Goal: Use online tool/utility: Use online tool/utility

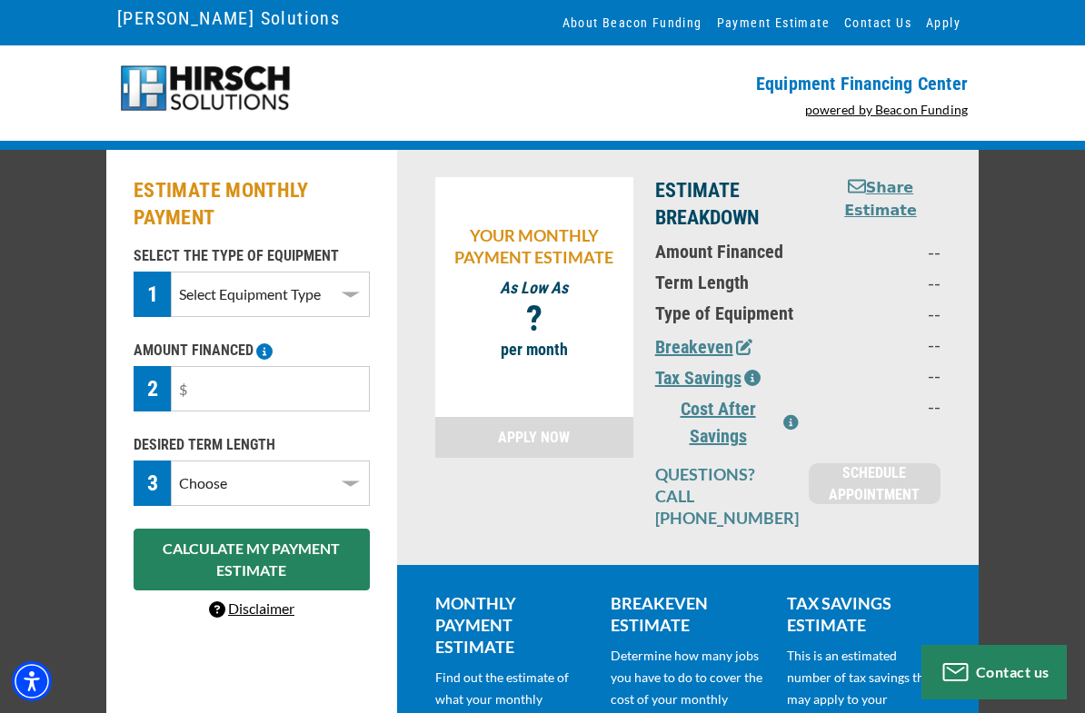
click at [345, 296] on select "Select Equipment Type DTG Printing Embroidery Screen Printing Software and Auto…" at bounding box center [270, 294] width 199 height 45
select select "1"
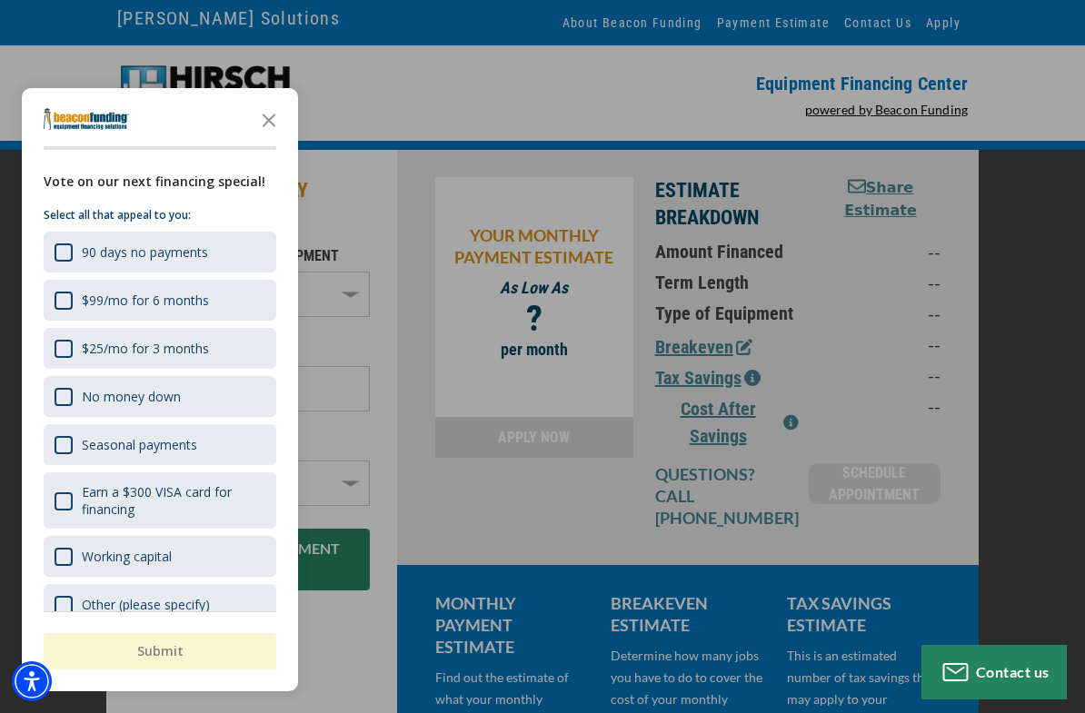
click at [176, 401] on div "No money down" at bounding box center [131, 396] width 99 height 17
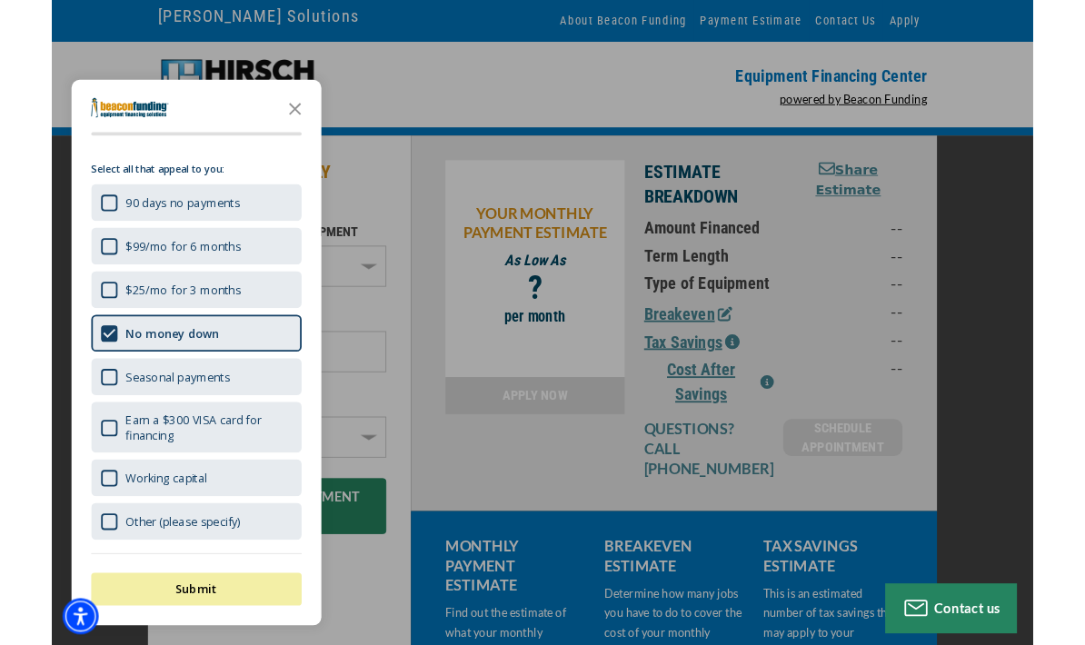
scroll to position [30, 0]
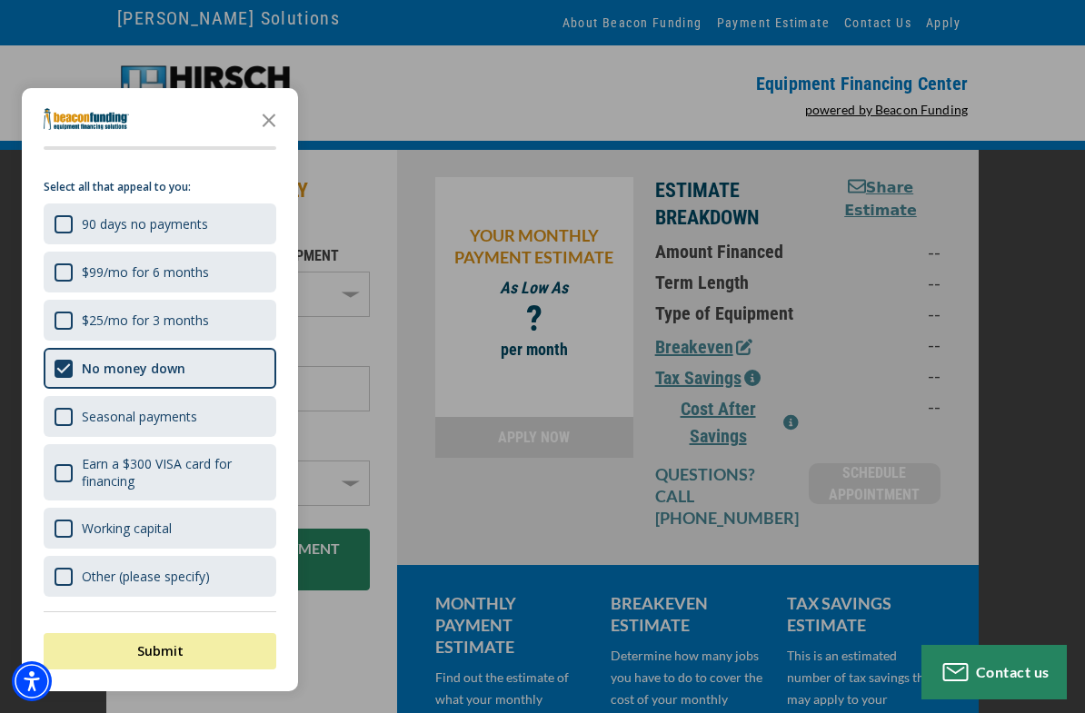
click at [224, 284] on div "$99/mo for 6 months" at bounding box center [160, 272] width 233 height 41
click at [412, 511] on div "button" at bounding box center [542, 356] width 1085 height 713
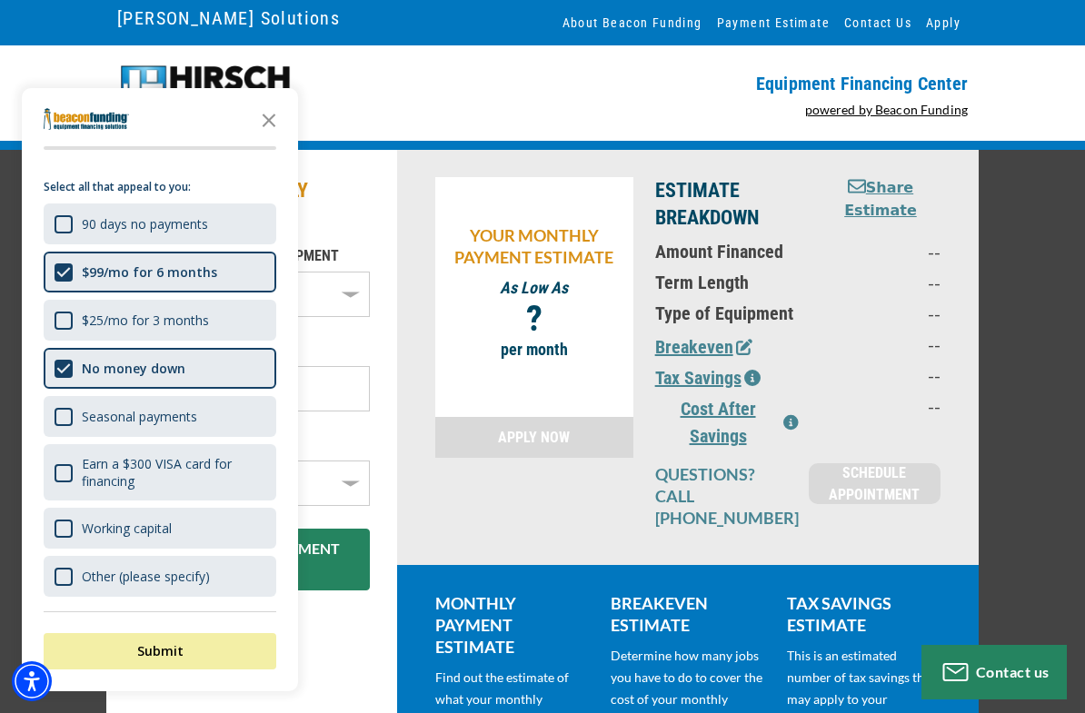
click at [278, 120] on icon "Close the survey" at bounding box center [269, 119] width 36 height 36
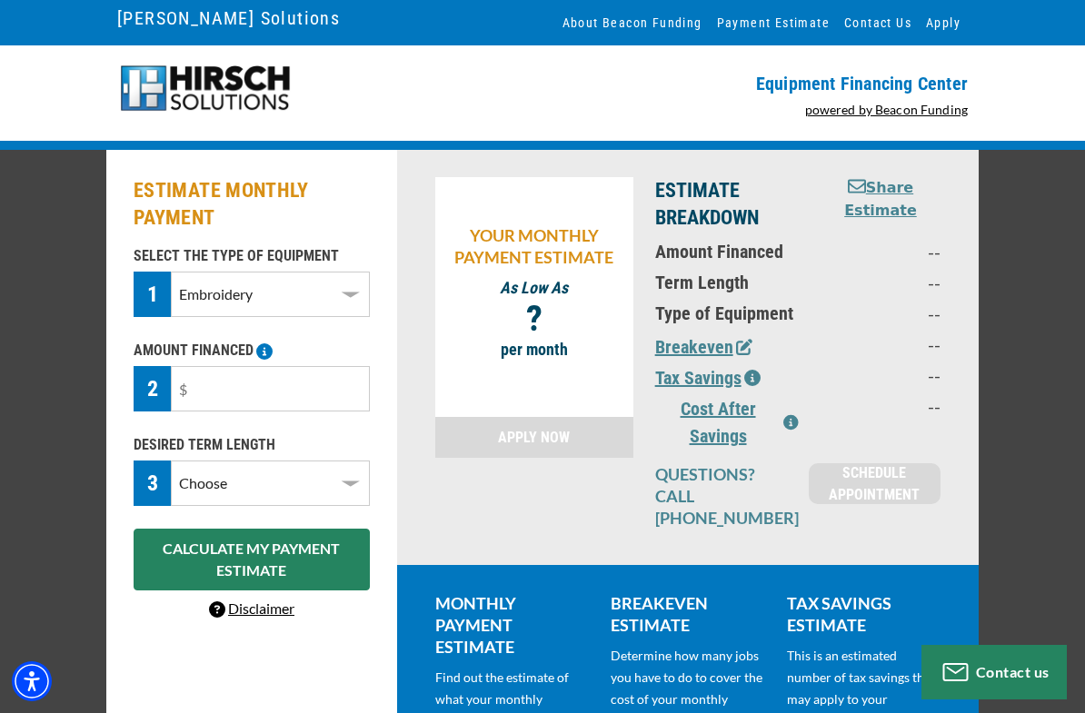
click at [335, 296] on select "Select Equipment Type DTG Printing Embroidery Screen Printing Software and Auto…" at bounding box center [270, 294] width 199 height 45
click at [259, 380] on input "text" at bounding box center [270, 388] width 199 height 45
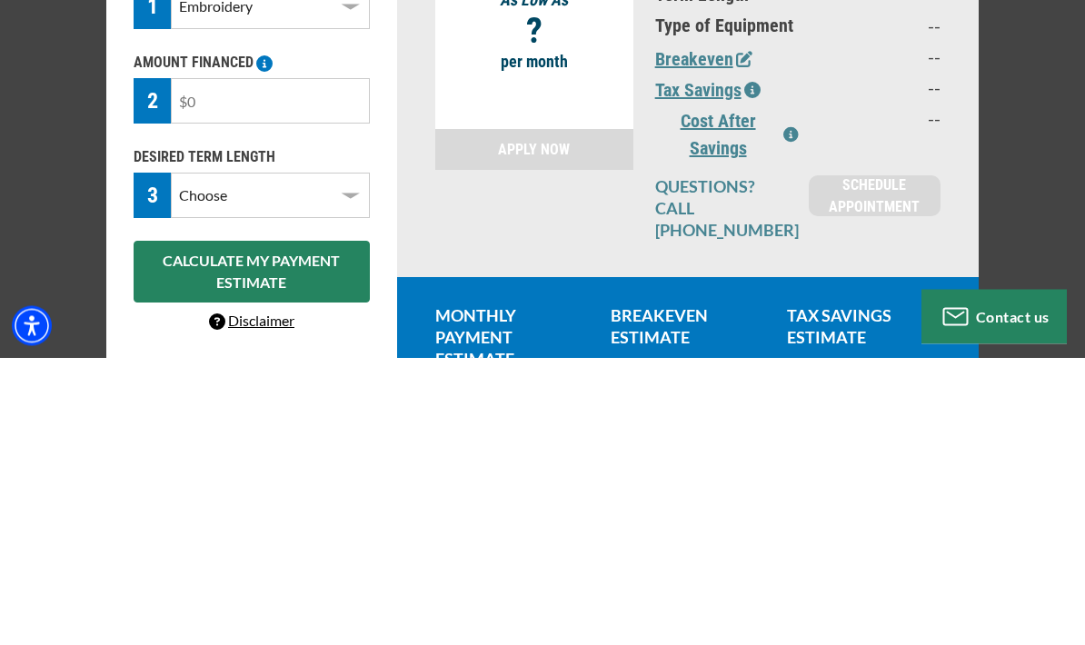
click at [893, 395] on p "--" at bounding box center [887, 406] width 106 height 22
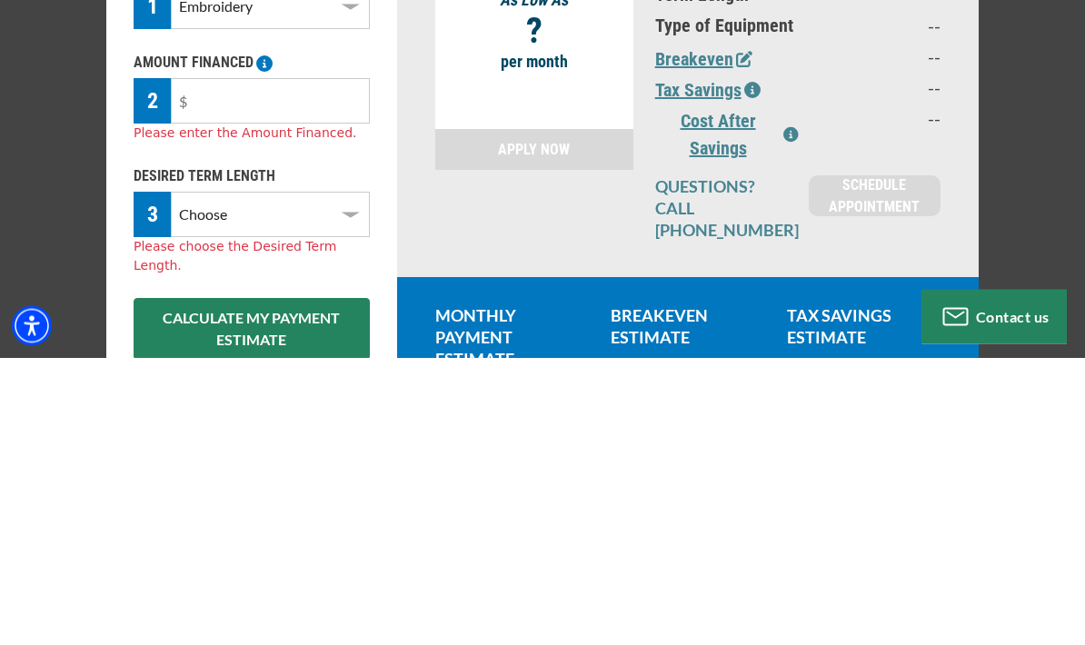
scroll to position [194, 0]
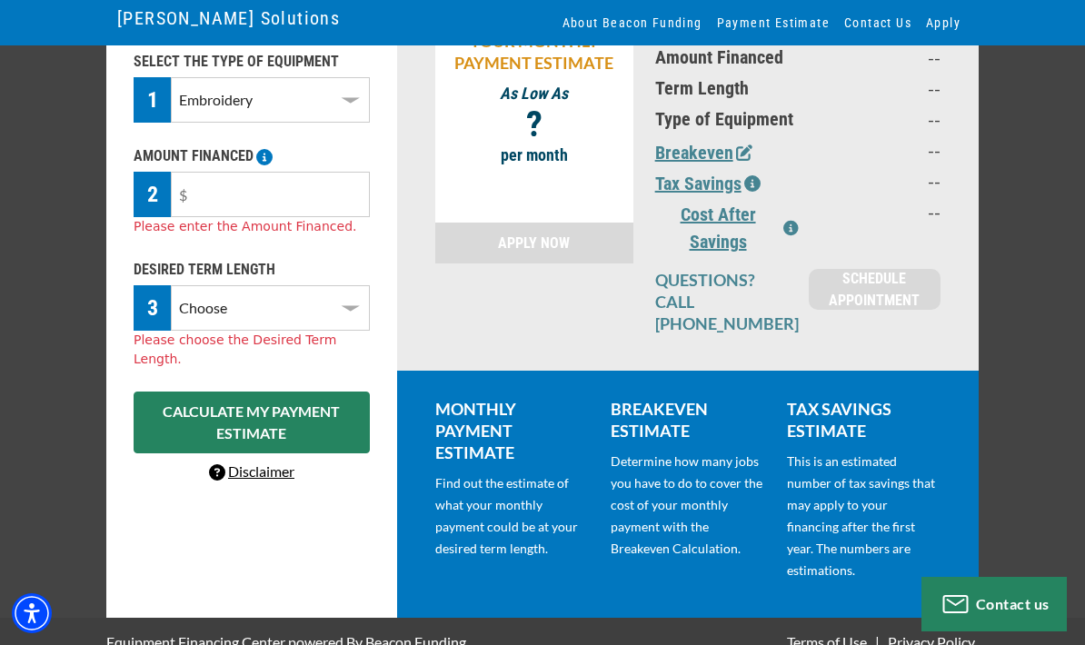
click at [400, 214] on div "YOUR MONTHLY PAYMENT ESTIMATE As Low As $ - $ ? per month APPLY NOW ESTIMATE BR…" at bounding box center [688, 162] width 582 height 415
click at [340, 314] on select "Choose 36 Months 48 Months 60 Months" at bounding box center [270, 307] width 199 height 45
select select "48"
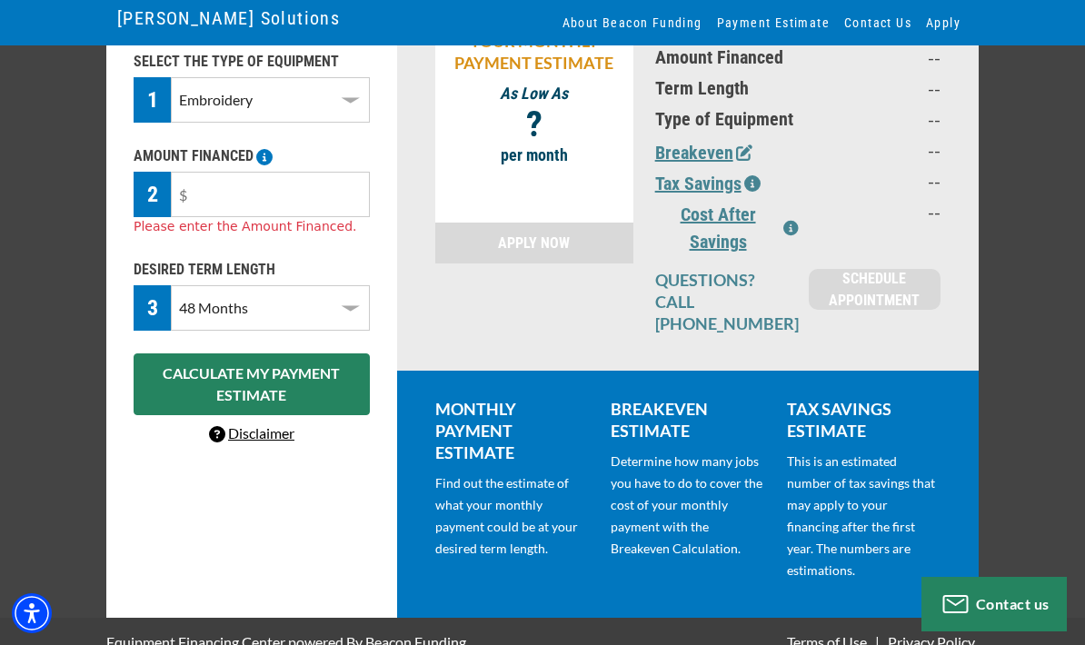
click at [321, 405] on button "CALCULATE MY PAYMENT ESTIMATE" at bounding box center [252, 385] width 236 height 62
click at [311, 391] on button "CALCULATE MY PAYMENT ESTIMATE" at bounding box center [252, 385] width 236 height 62
click at [316, 207] on input "text" at bounding box center [270, 194] width 199 height 45
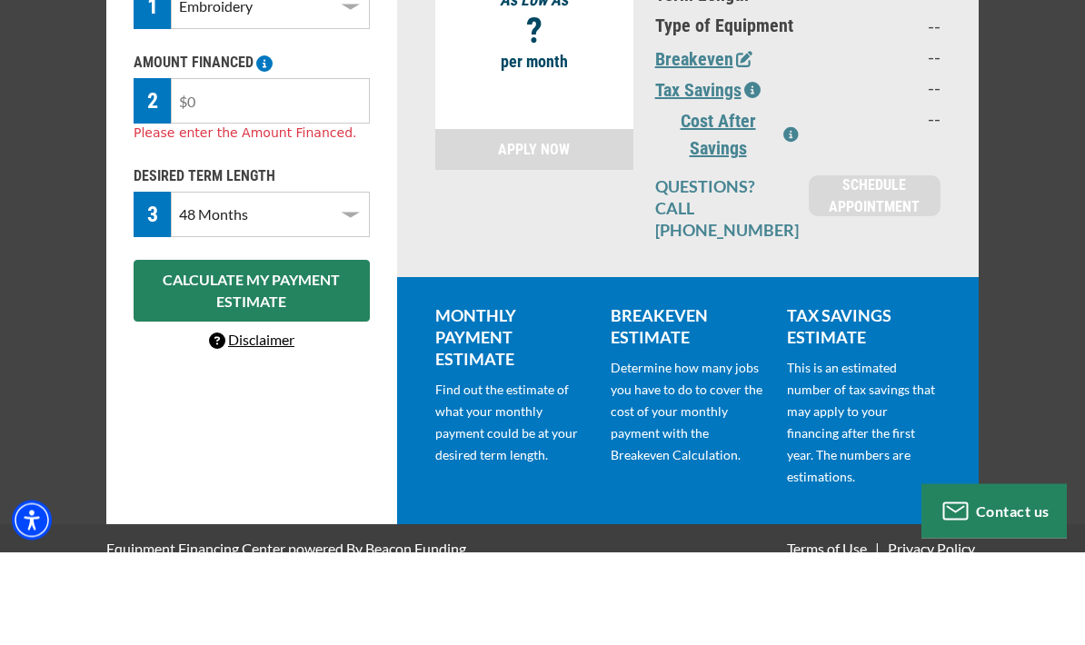
click at [363, 285] on select "Choose 36 Months 48 Months 60 Months" at bounding box center [270, 307] width 199 height 45
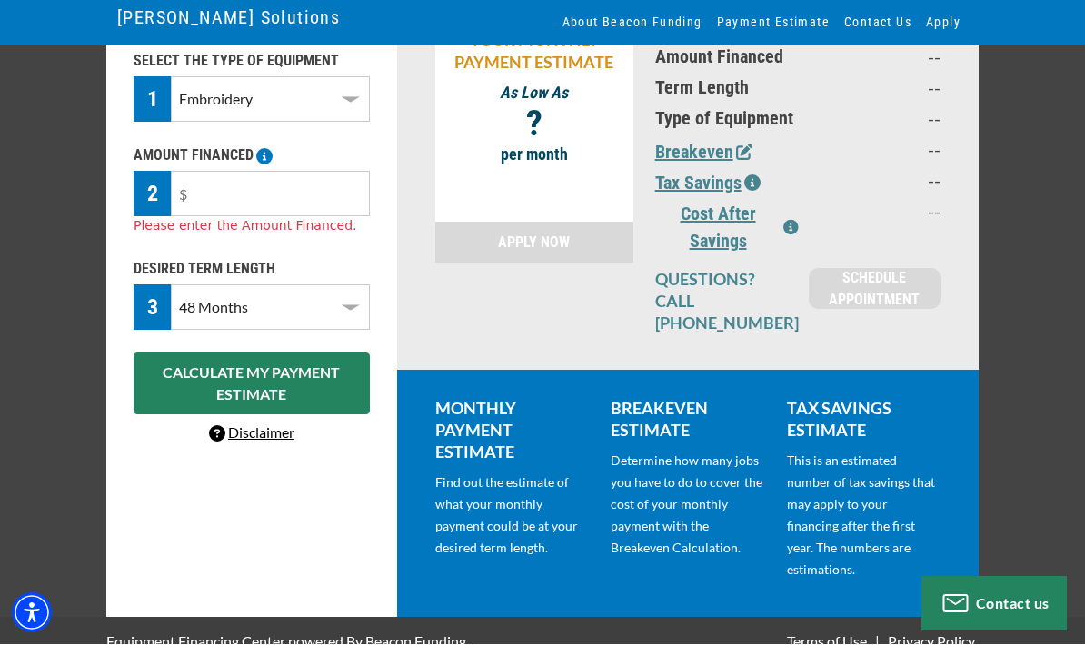
scroll to position [0, 0]
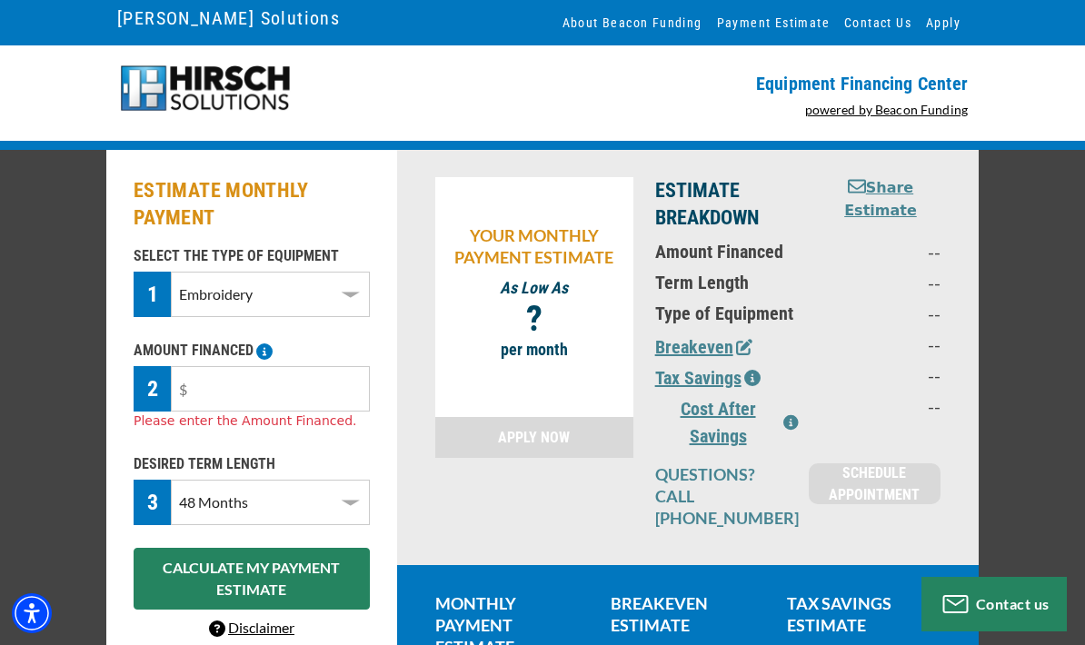
click at [296, 592] on button "CALCULATE MY PAYMENT ESTIMATE" at bounding box center [252, 579] width 236 height 62
click at [320, 569] on button "CALCULATE MY PAYMENT ESTIMATE" at bounding box center [252, 579] width 236 height 62
click at [274, 577] on button "CALCULATE MY PAYMENT ESTIMATE" at bounding box center [252, 579] width 236 height 62
click at [311, 392] on input "text" at bounding box center [270, 388] width 199 height 45
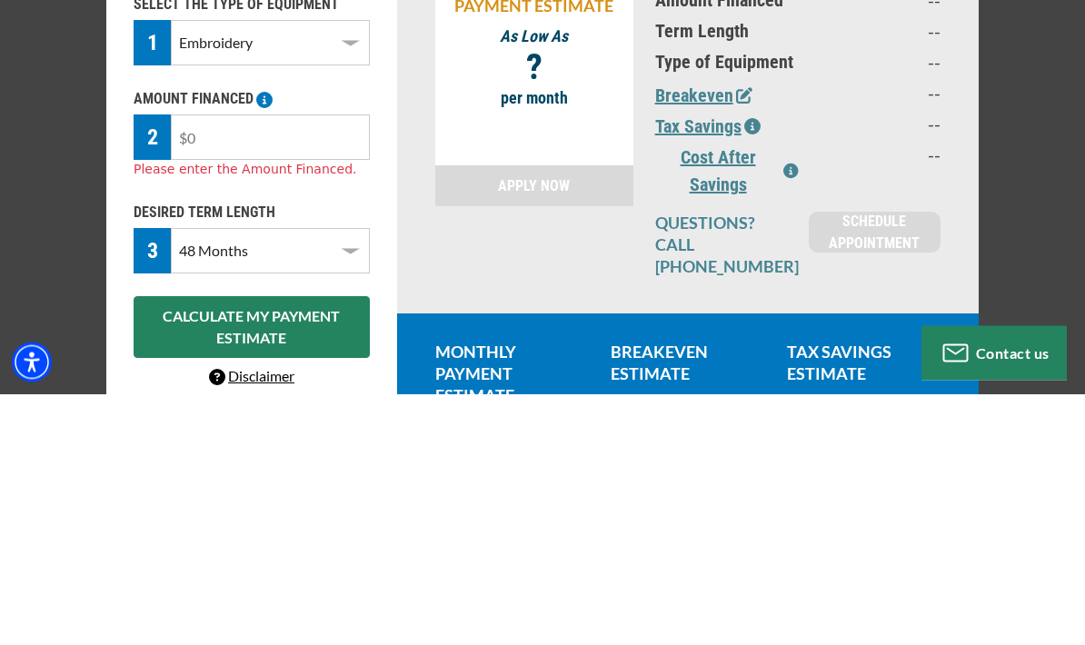
click at [309, 245] on div "SELECT THE TYPE OF EQUIPMENT 1 Select Equipment Type DTG Printing Embroidery Sc…" at bounding box center [252, 442] width 258 height 394
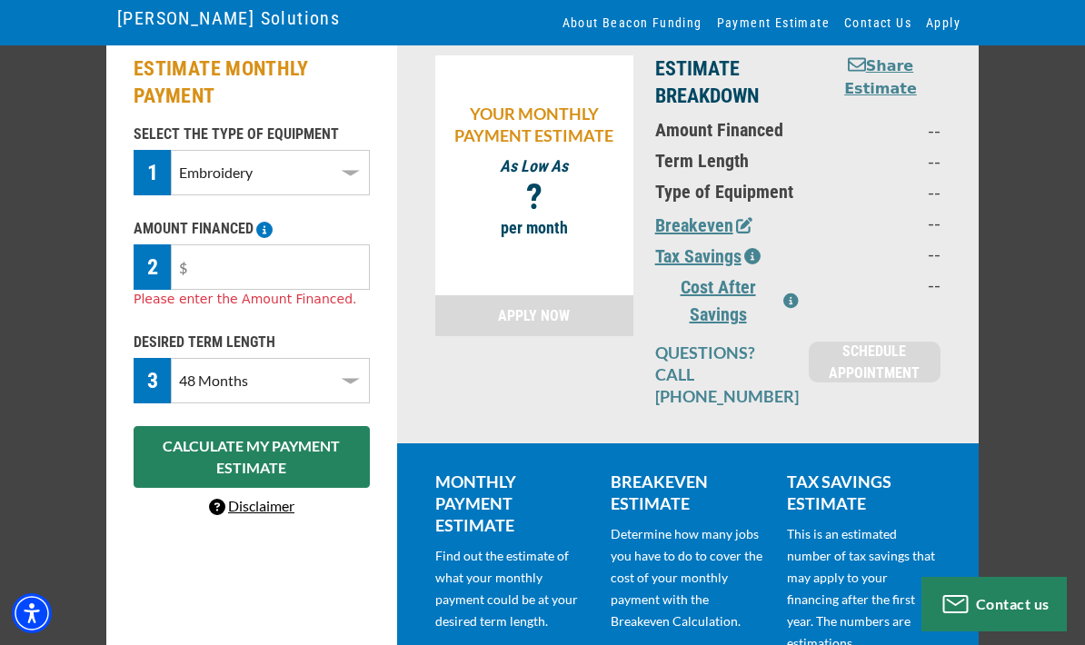
click at [333, 164] on select "Select Equipment Type DTG Printing Embroidery Screen Printing Software and Auto…" at bounding box center [270, 172] width 199 height 45
click at [320, 165] on select "Select Equipment Type DTG Printing Embroidery Screen Printing Software and Auto…" at bounding box center [270, 172] width 199 height 45
click at [320, 190] on select "Select Equipment Type DTG Printing Embroidery Screen Printing Software and Auto…" at bounding box center [270, 172] width 199 height 45
click at [155, 263] on div "2" at bounding box center [152, 266] width 37 height 45
click at [233, 227] on p "AMOUNT FINANCED" at bounding box center [252, 229] width 236 height 22
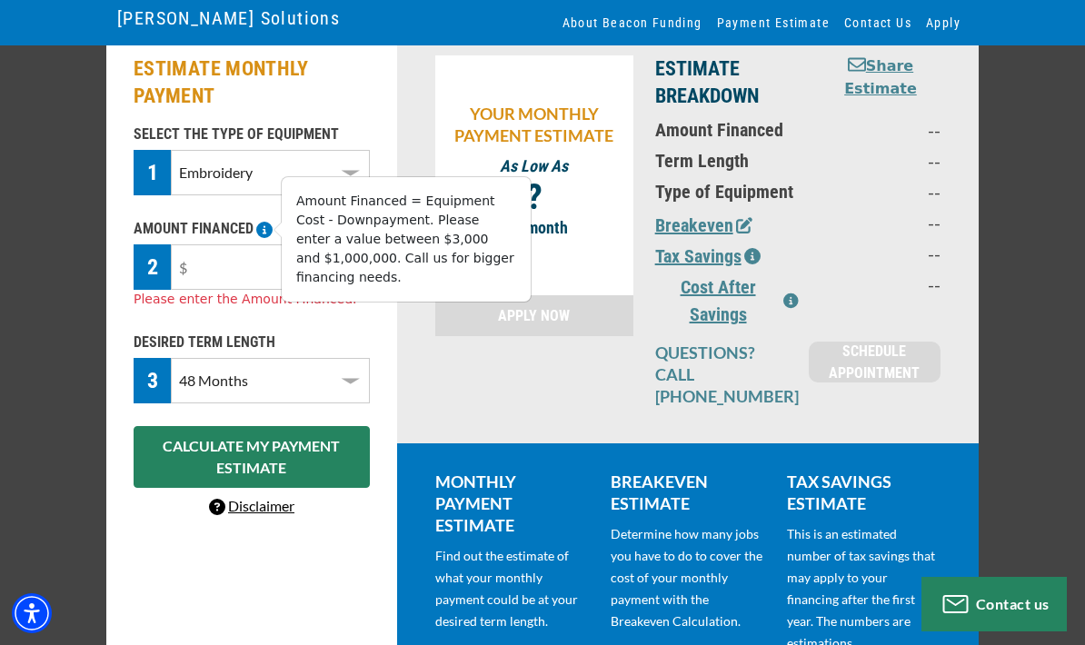
click at [259, 237] on icon at bounding box center [264, 230] width 16 height 16
click at [244, 261] on input "text" at bounding box center [270, 266] width 199 height 45
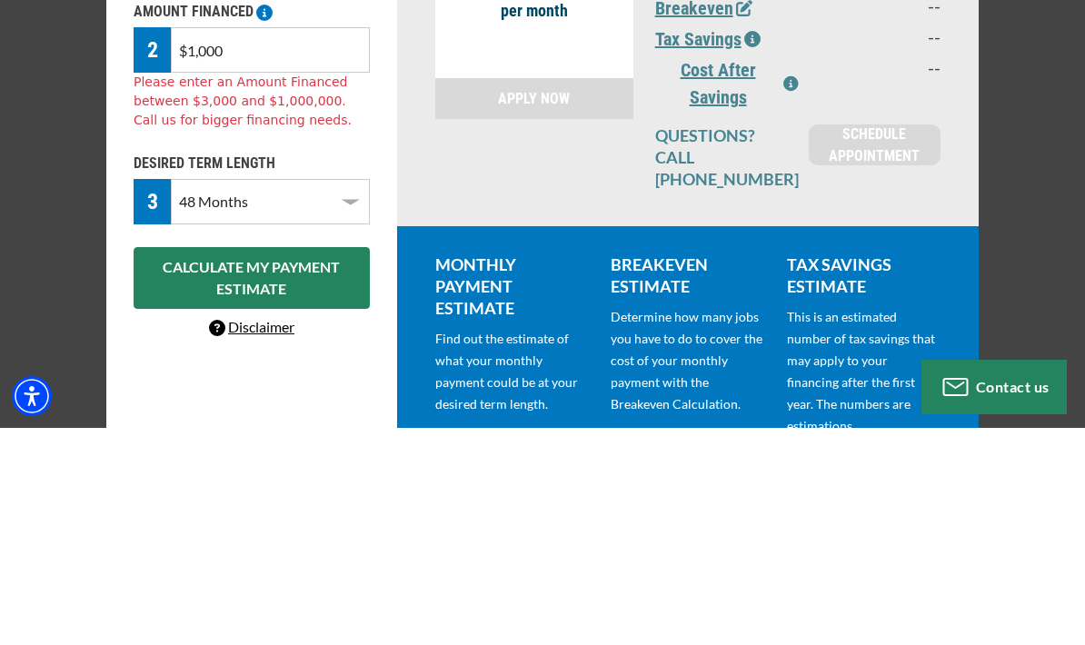
click at [290, 244] on input "$1,000" at bounding box center [270, 266] width 199 height 45
type input "$1"
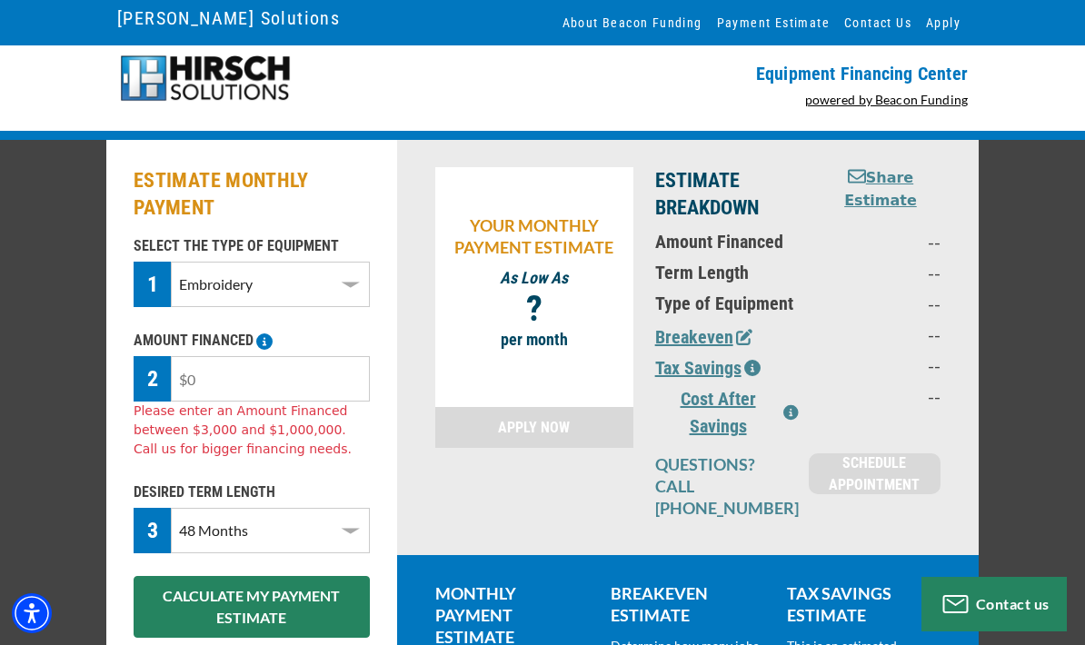
scroll to position [0, 0]
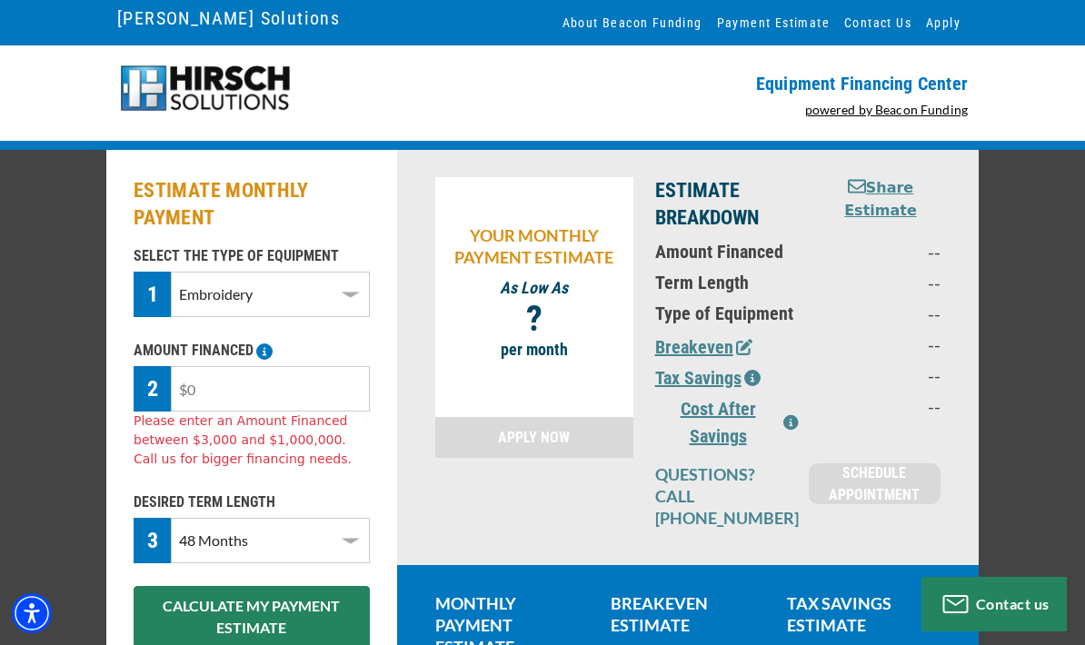
click at [597, 98] on div "Equipment Financing Center powered by Beacon Funding" at bounding box center [761, 93] width 436 height 59
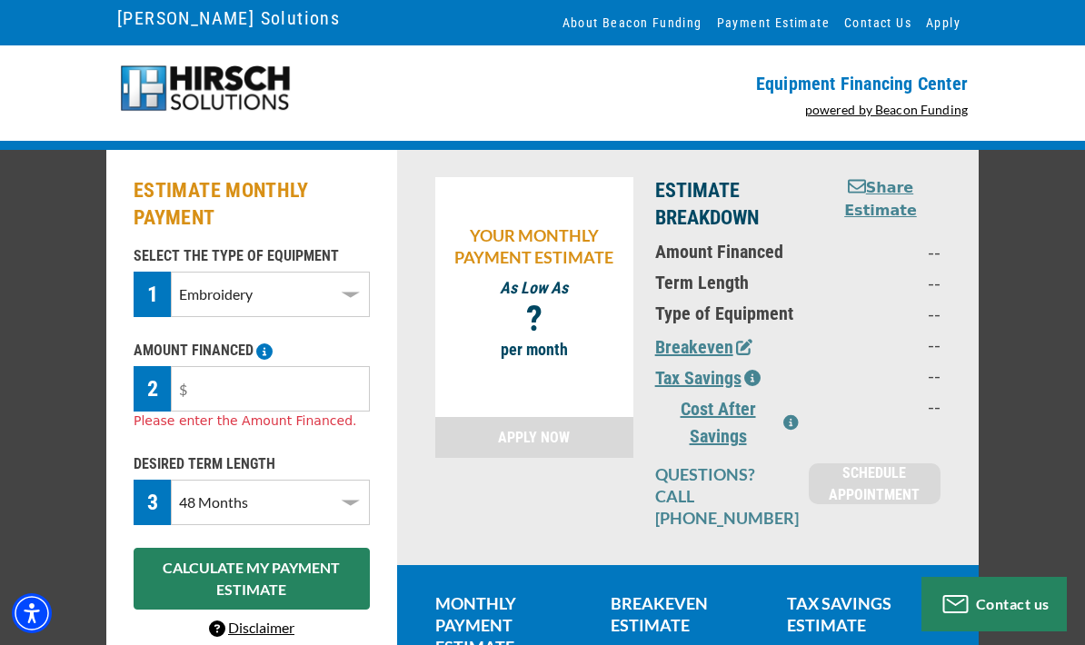
click at [563, 454] on link "APPLY NOW" at bounding box center [534, 437] width 198 height 41
click at [257, 274] on select "Select Equipment Type DTG Printing Embroidery Screen Printing Software and Auto…" at bounding box center [270, 294] width 199 height 45
click at [354, 303] on select "Select Equipment Type DTG Printing Embroidery Screen Printing Software and Auto…" at bounding box center [270, 294] width 199 height 45
click at [338, 301] on select "Select Equipment Type DTG Printing Embroidery Screen Printing Software and Auto…" at bounding box center [270, 294] width 199 height 45
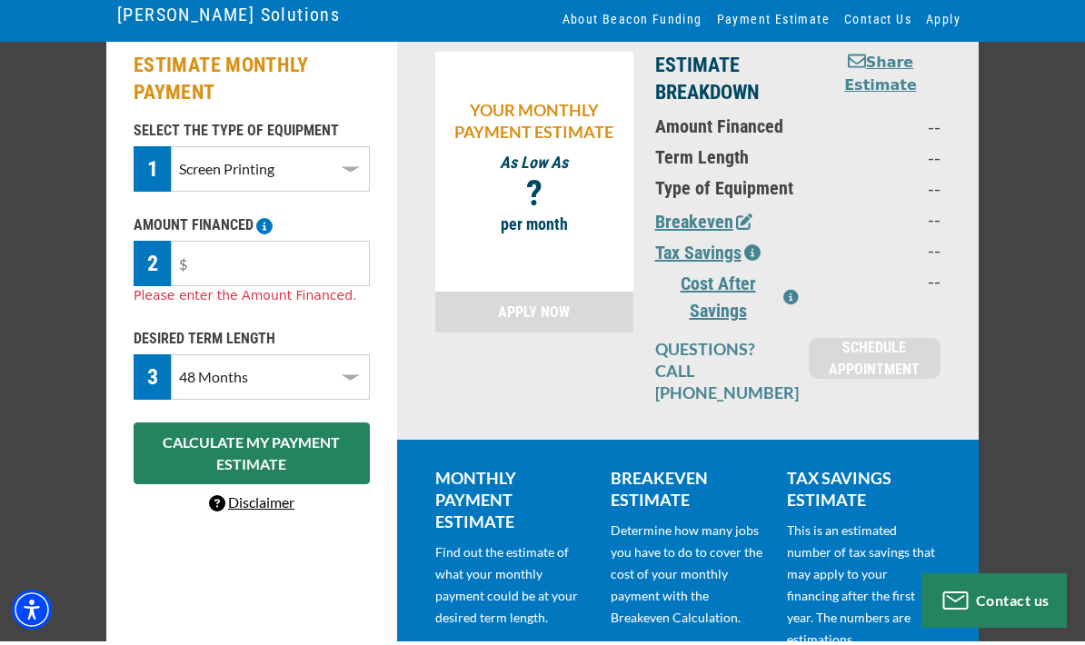
scroll to position [194, 0]
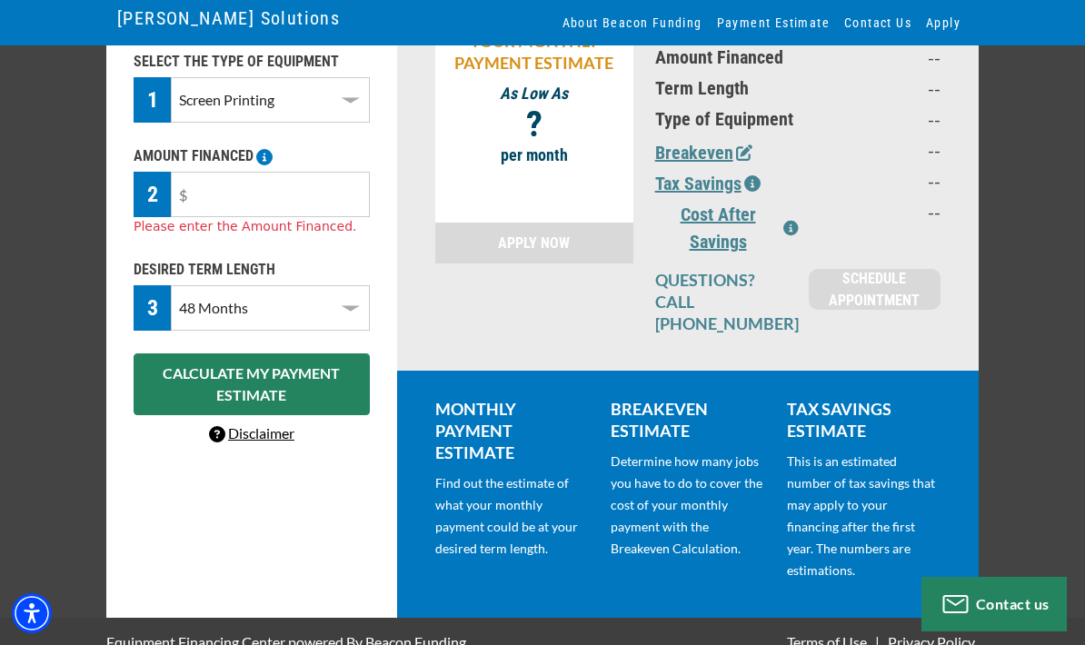
click at [314, 87] on select "Select Equipment Type DTG Printing Embroidery Screen Printing Software and Auto…" at bounding box center [270, 99] width 199 height 45
click at [346, 112] on select "Select Equipment Type DTG Printing Embroidery Screen Printing Software and Auto…" at bounding box center [270, 99] width 199 height 45
click at [340, 107] on select "Select Equipment Type DTG Printing Embroidery Screen Printing Software and Auto…" at bounding box center [270, 99] width 199 height 45
select select "1"
click at [336, 112] on select "Select Equipment Type DTG Printing Embroidery Screen Printing Software and Auto…" at bounding box center [270, 99] width 199 height 45
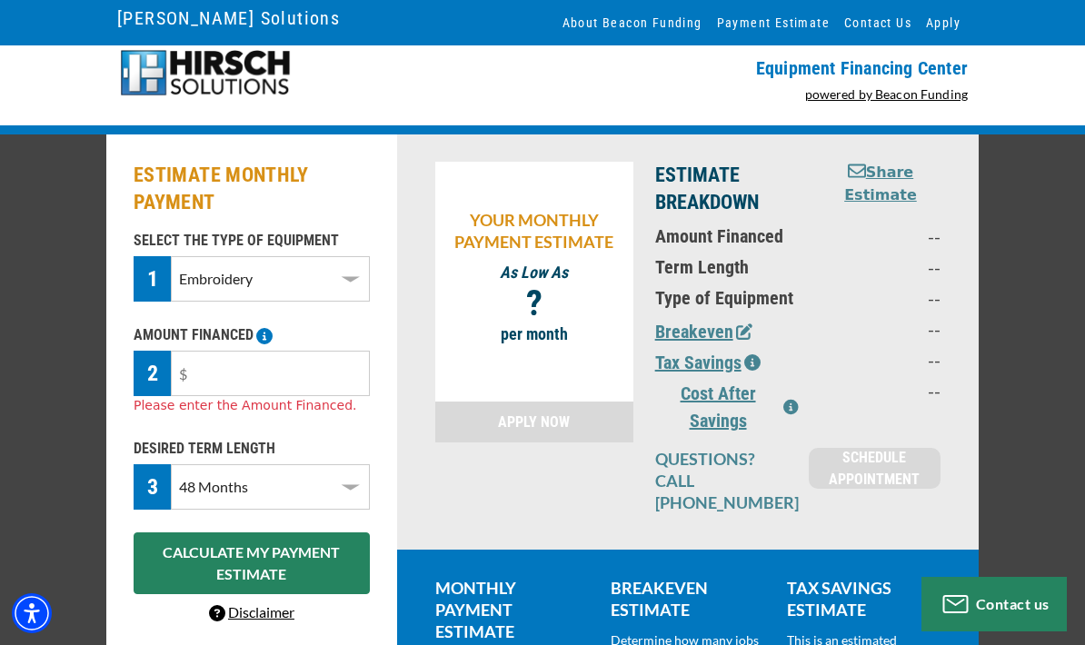
scroll to position [16, 0]
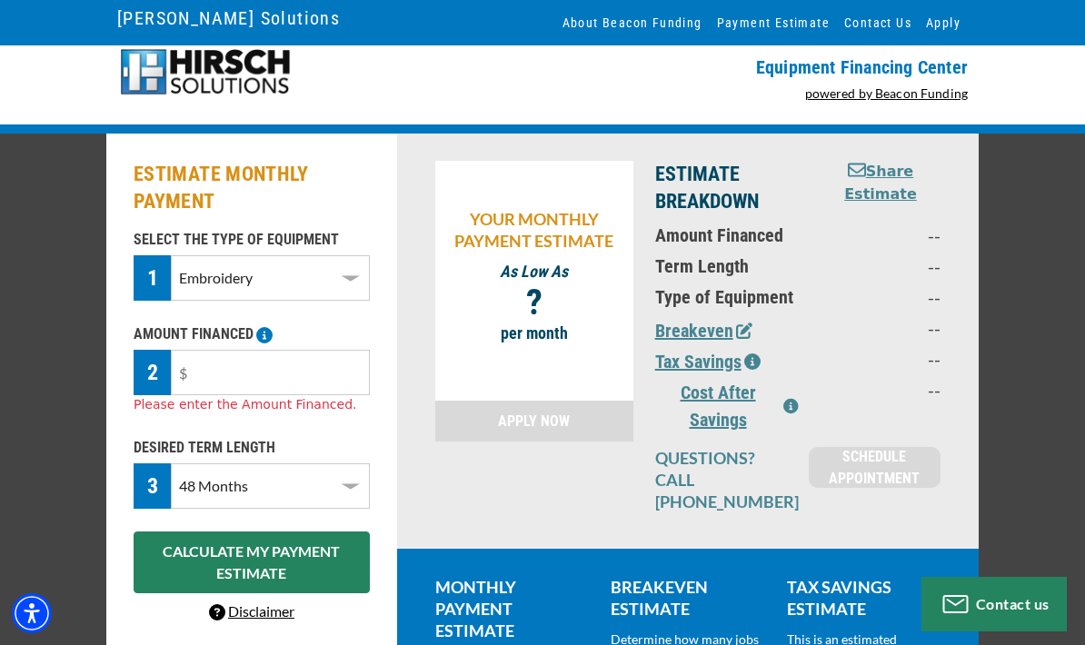
click at [281, 366] on input "text" at bounding box center [270, 372] width 199 height 45
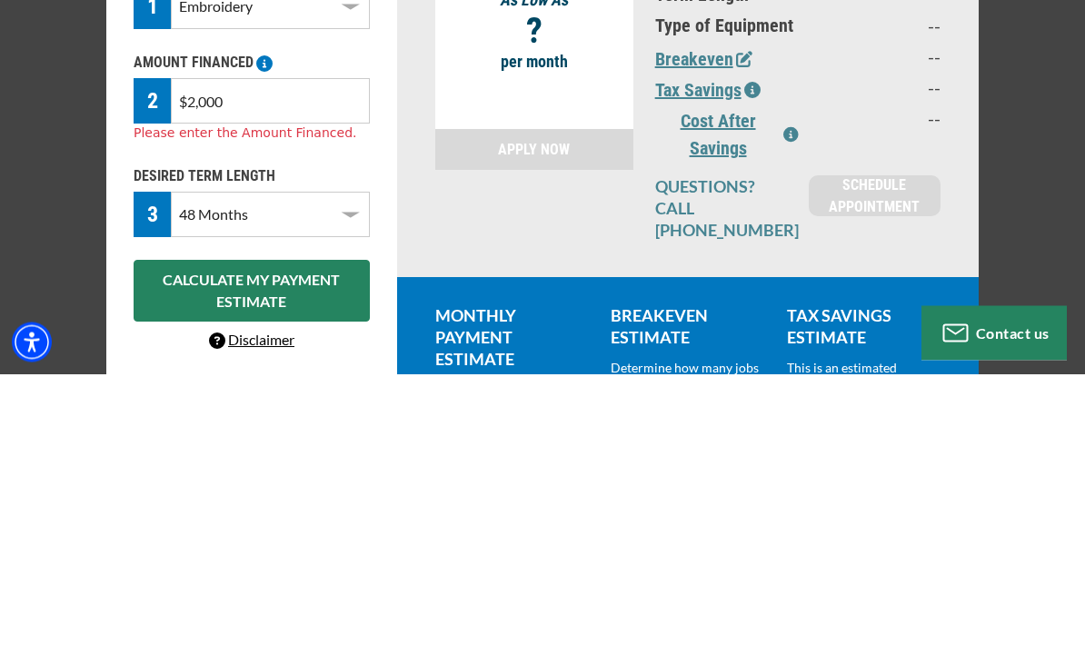
type input "$20,000"
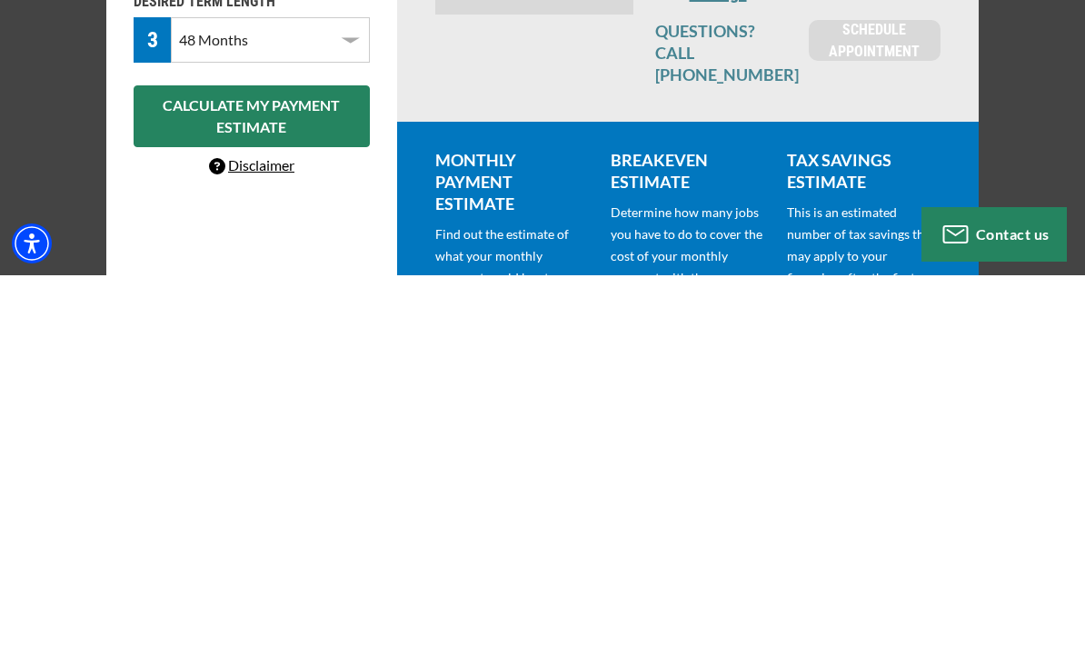
click at [285, 455] on button "CALCULATE MY PAYMENT ESTIMATE" at bounding box center [252, 486] width 236 height 62
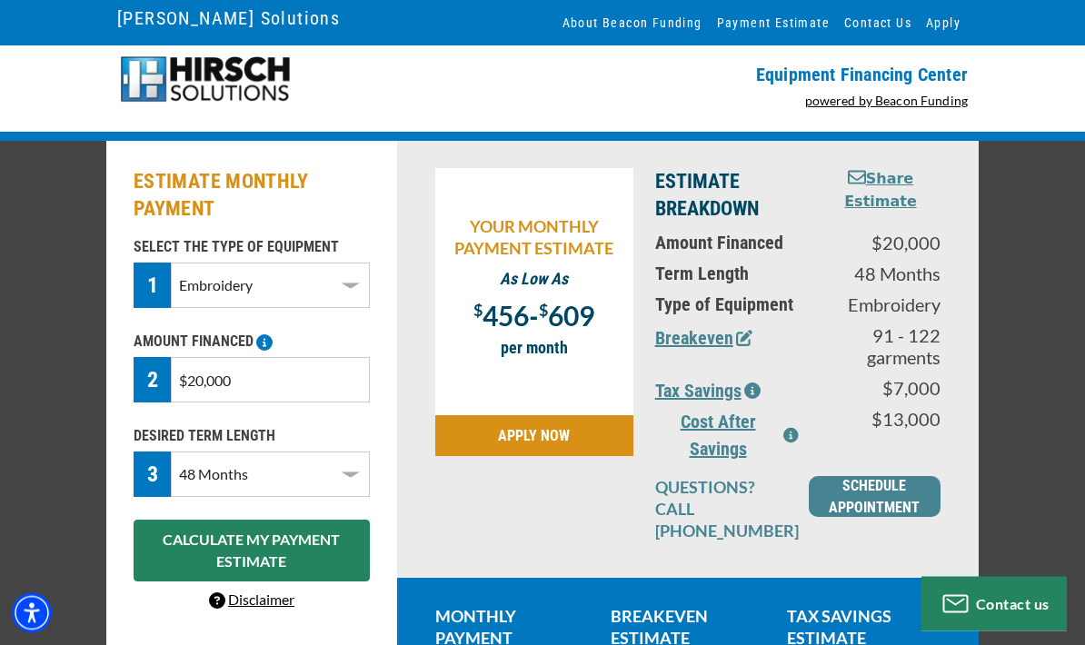
scroll to position [0, 0]
